Goal: Check status: Check status

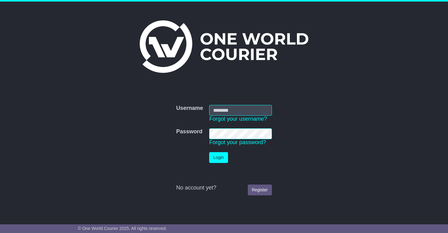
type input "**********"
click at [220, 158] on button "Login" at bounding box center [218, 157] width 19 height 11
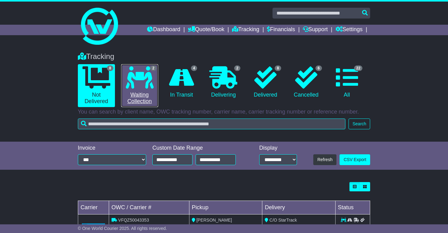
click at [136, 94] on link "2 Waiting Collection" at bounding box center [139, 85] width 37 height 43
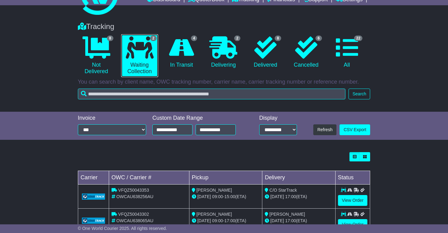
scroll to position [52, 0]
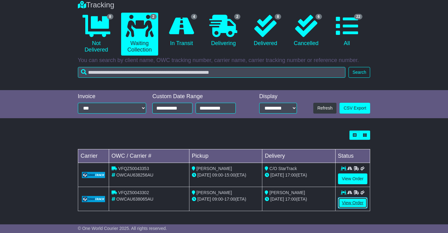
click at [350, 203] on link "View Order" at bounding box center [353, 203] width 30 height 11
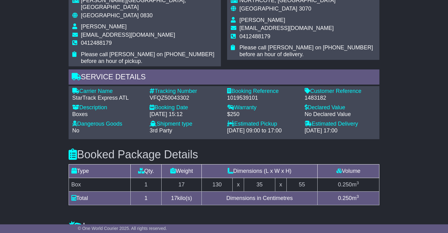
scroll to position [465, 0]
